Goal: Task Accomplishment & Management: Manage account settings

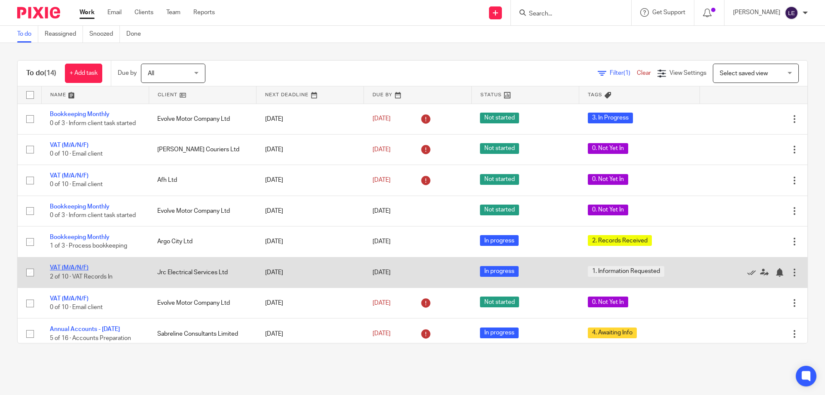
click at [75, 265] on link "VAT (M/A/N/F)" at bounding box center [69, 268] width 39 height 6
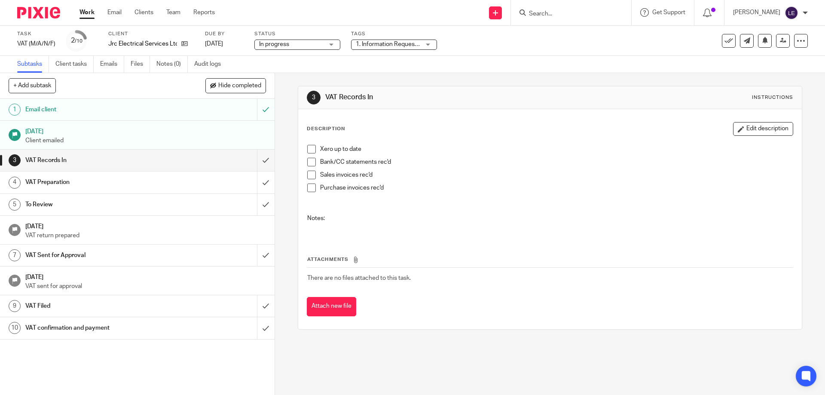
click at [378, 40] on span "1. Information Requested" at bounding box center [388, 44] width 64 height 9
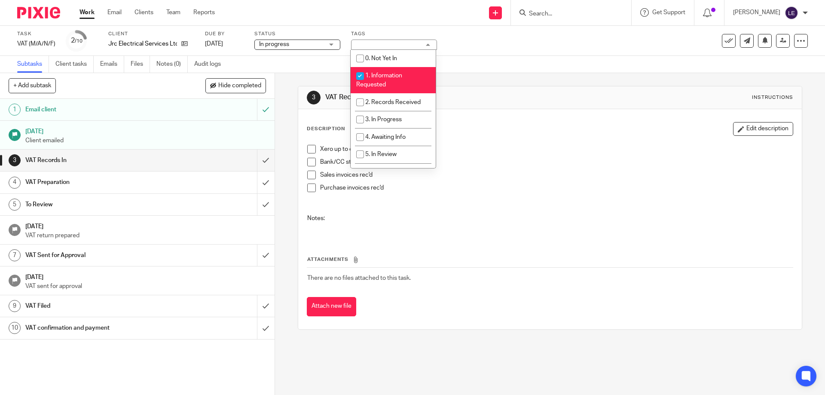
click at [381, 77] on span "1. Information Requested" at bounding box center [379, 80] width 46 height 15
checkbox input "false"
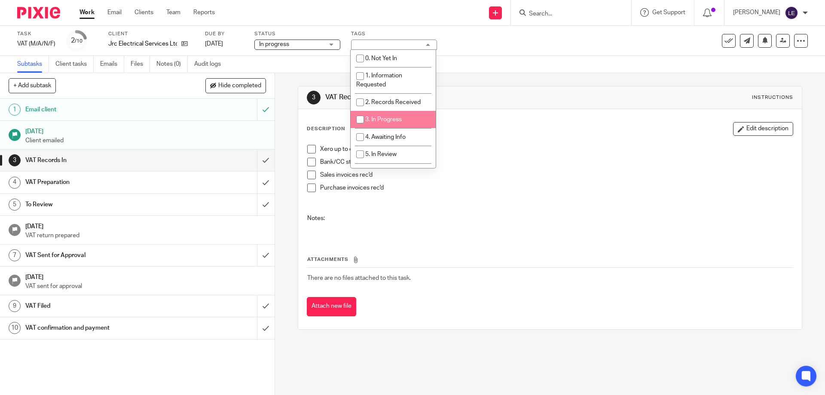
click at [374, 120] on span "3. In Progress" at bounding box center [383, 119] width 37 height 6
checkbox input "true"
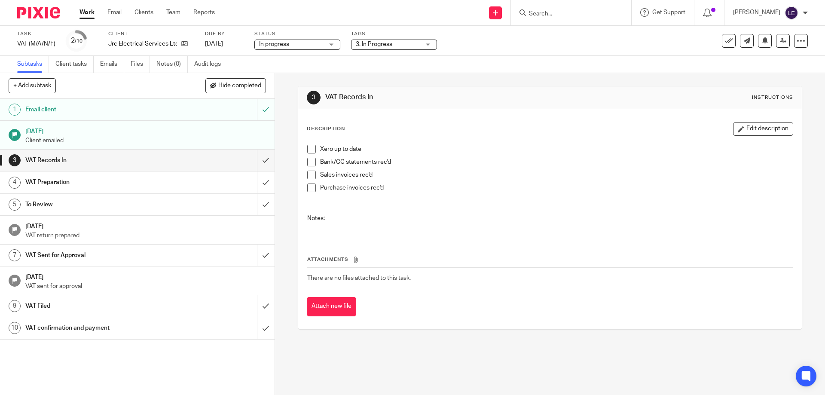
drag, startPoint x: 549, startPoint y: 114, endPoint x: 532, endPoint y: 104, distance: 20.2
click at [549, 114] on div "Description Edit description Xero up to date Bank/CC statements rec'd Sales inv…" at bounding box center [549, 219] width 503 height 220
click at [254, 163] on input "submit" at bounding box center [137, 159] width 274 height 21
